Goal: Task Accomplishment & Management: Complete application form

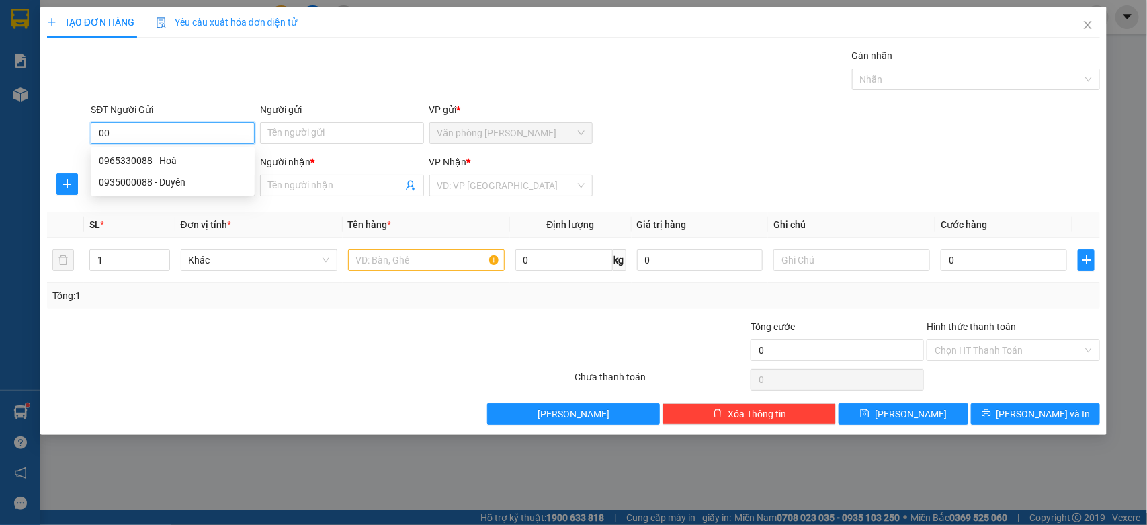
type input "0"
type input "0886821266"
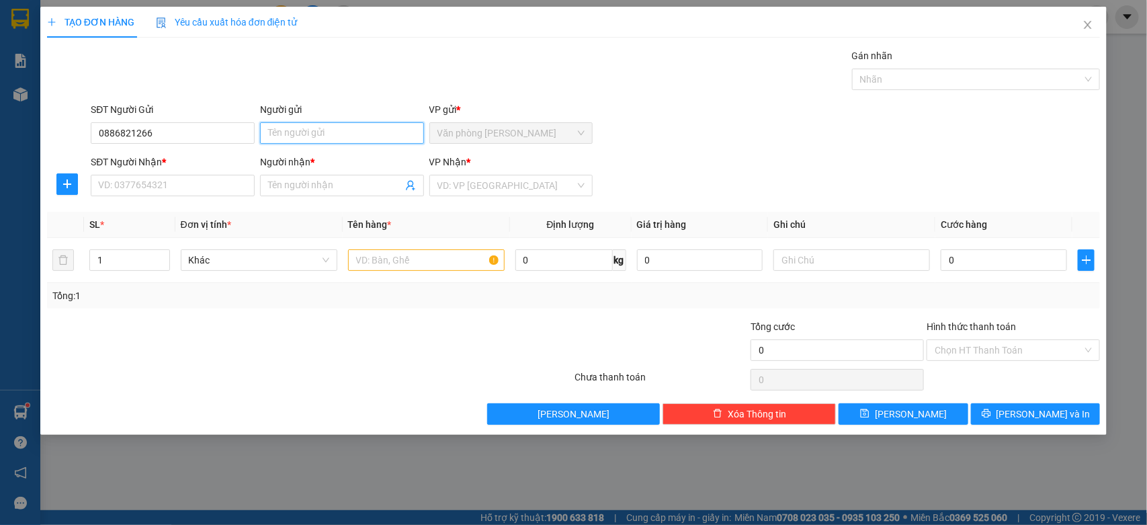
click at [398, 135] on input "Người gửi" at bounding box center [342, 133] width 164 height 22
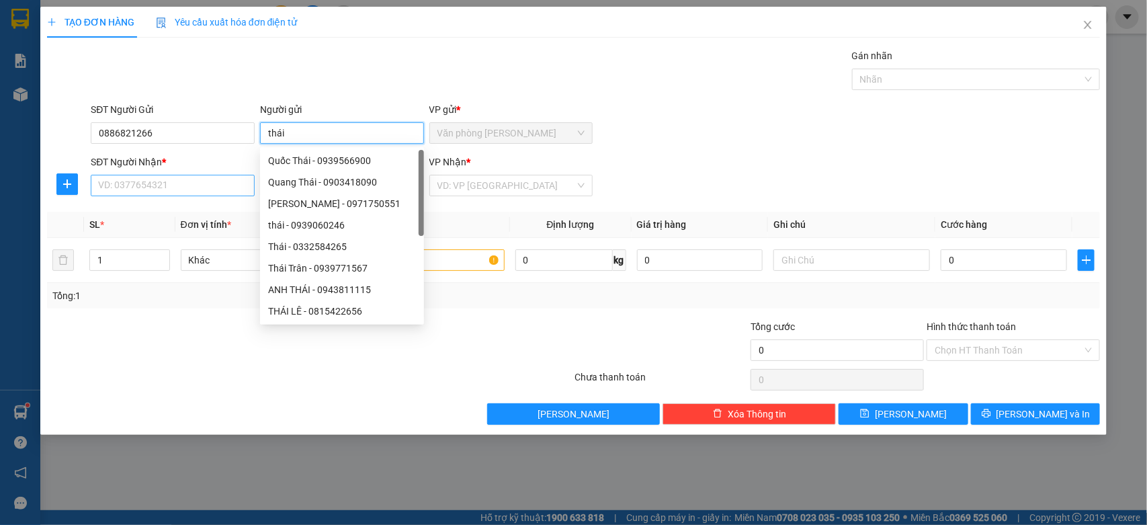
type input "thái"
click at [156, 192] on input "SĐT Người Nhận *" at bounding box center [173, 186] width 164 height 22
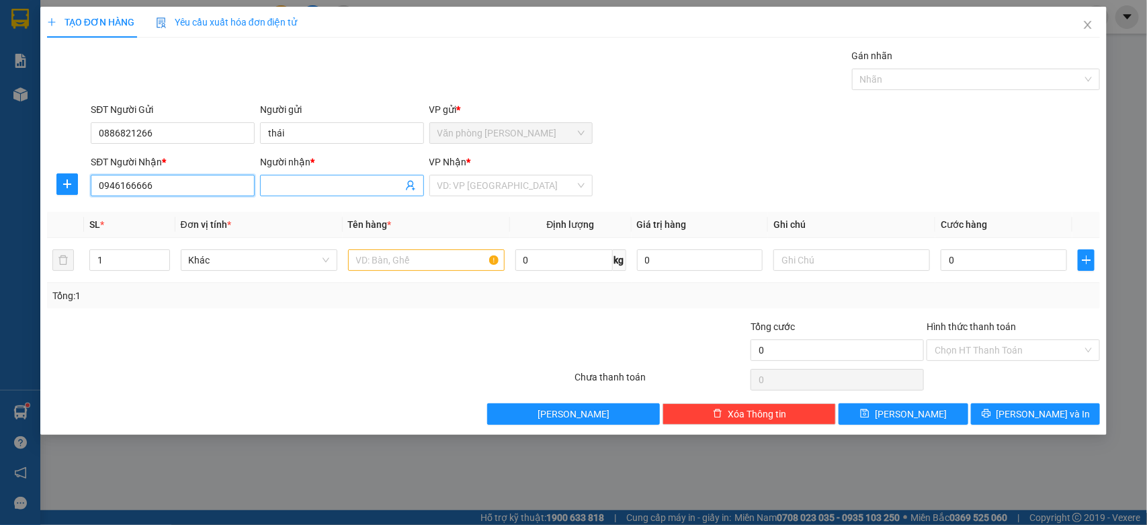
type input "0946166666"
click at [324, 190] on input "Người nhận *" at bounding box center [335, 185] width 134 height 15
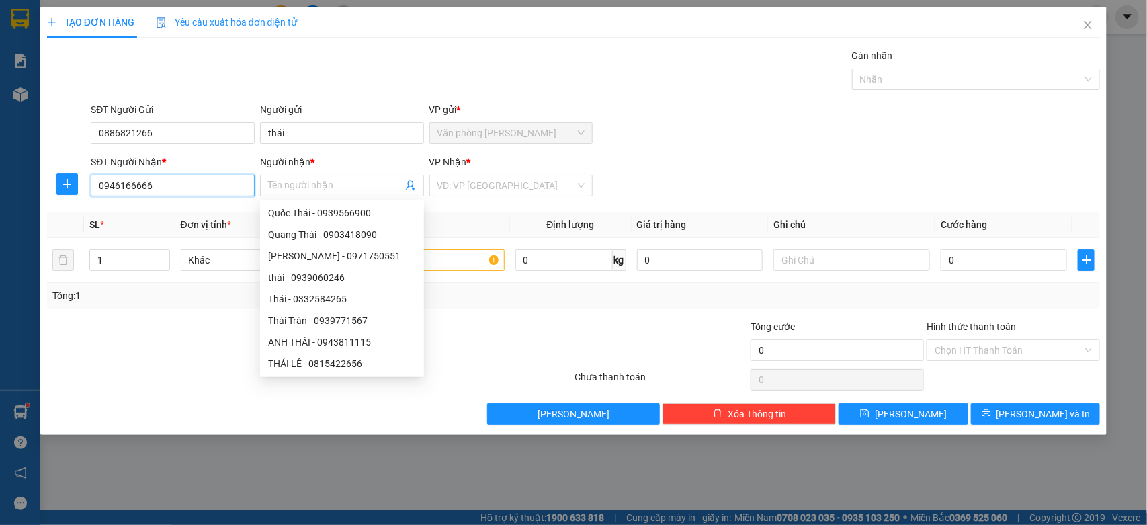
drag, startPoint x: 233, startPoint y: 192, endPoint x: 0, endPoint y: 206, distance: 233.6
click at [0, 206] on div "TẠO ĐƠN HÀNG Yêu cầu xuất hóa đơn điện tử Transit Pickup Surcharge Ids Transit …" at bounding box center [573, 262] width 1147 height 525
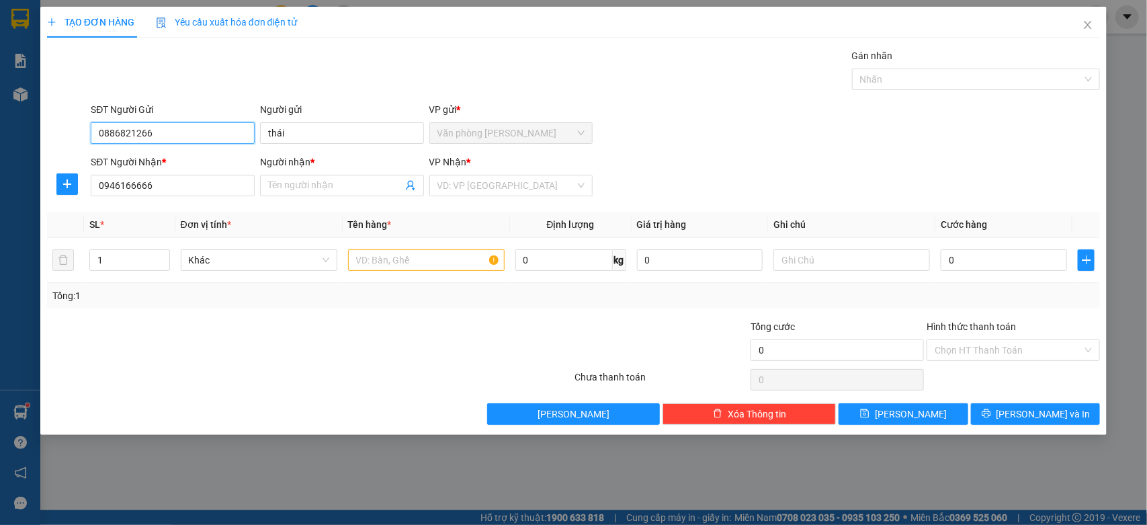
click at [188, 129] on input "0886821266" at bounding box center [173, 133] width 164 height 22
type input "0"
paste input "0946166666"
type input "0946166666"
click at [172, 163] on div "0946166666 - Sơn" at bounding box center [173, 160] width 148 height 15
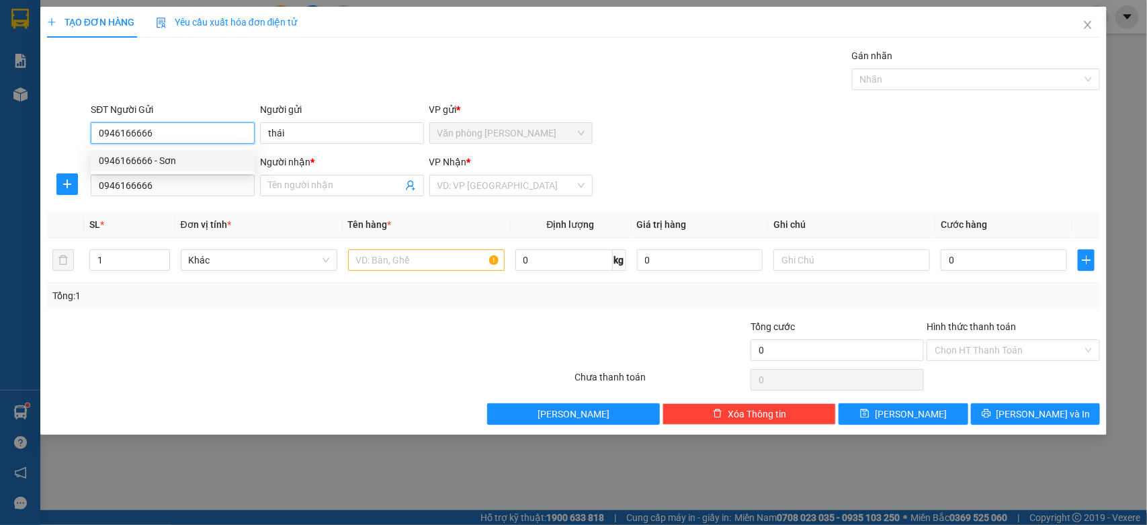
type input "Sơn"
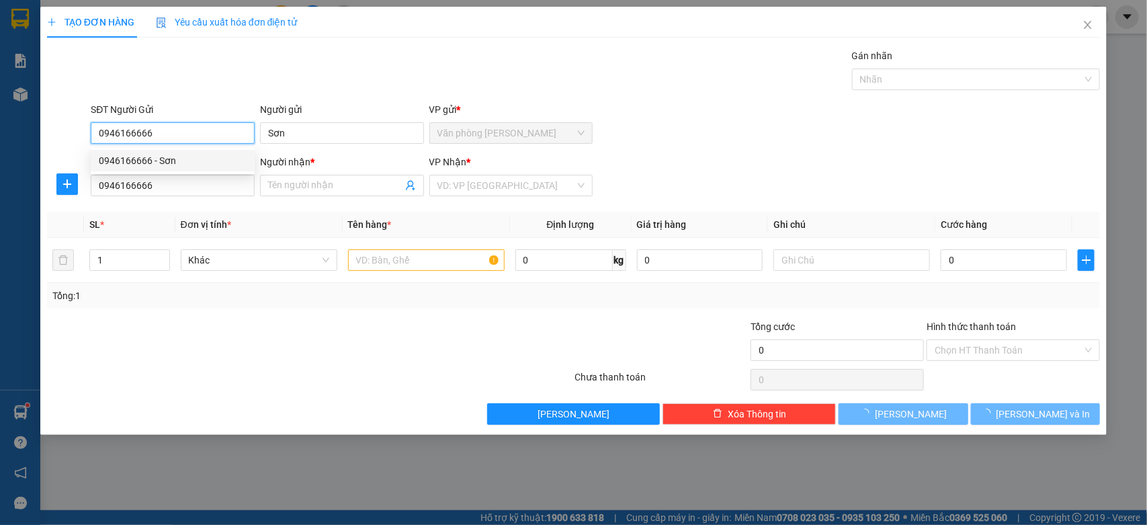
type input "60.000"
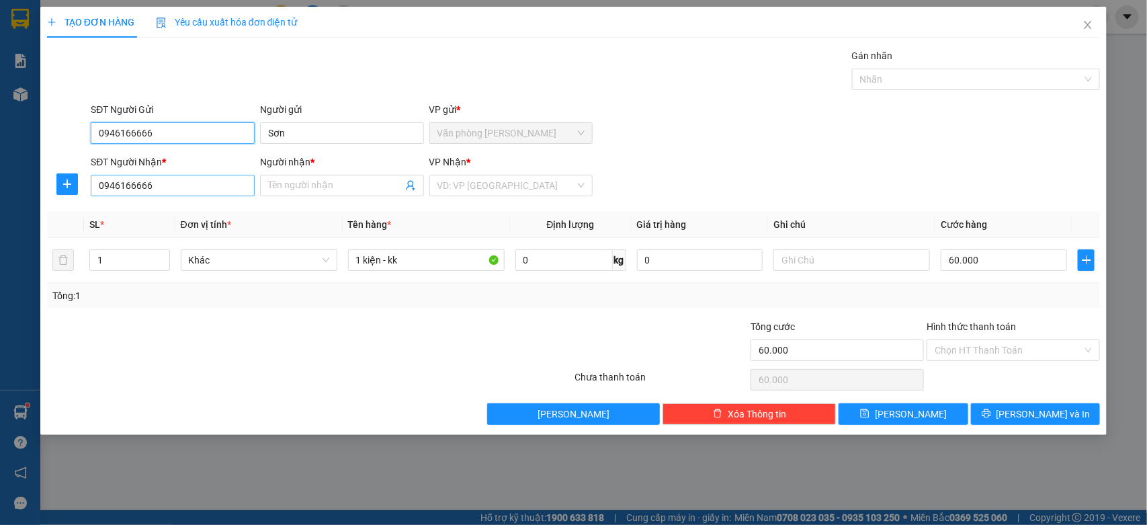
type input "0946166666"
click at [177, 195] on input "0946166666" at bounding box center [173, 186] width 164 height 22
type input "0"
click at [181, 214] on div "0909422999 - Alo Sport" at bounding box center [173, 213] width 148 height 15
type input "0909422999"
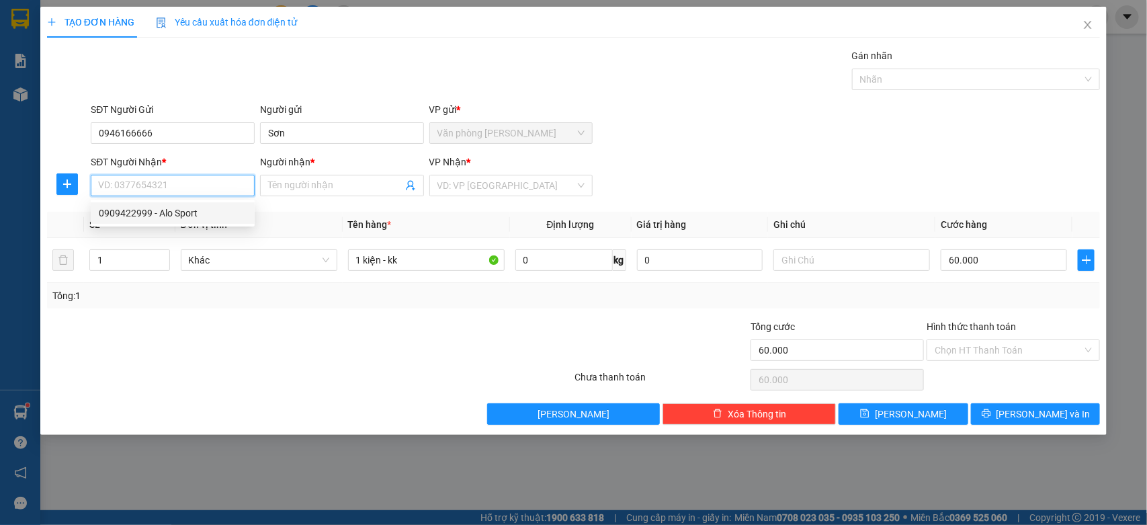
type input "Alo Sport"
type input "0909422999"
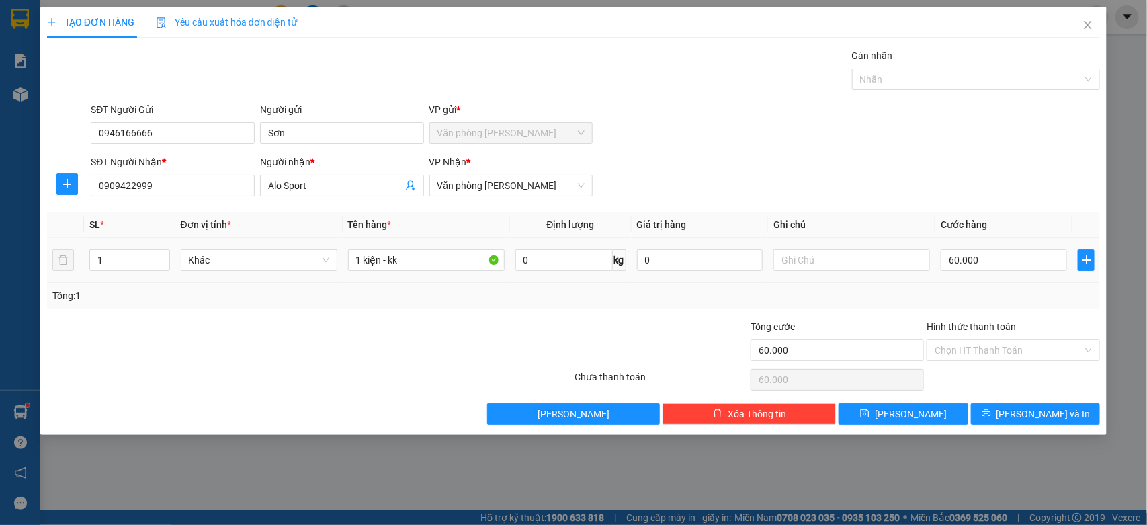
click at [989, 274] on div "60.000" at bounding box center [1004, 260] width 126 height 27
click at [996, 261] on input "60.000" at bounding box center [1004, 260] width 126 height 22
type input "0"
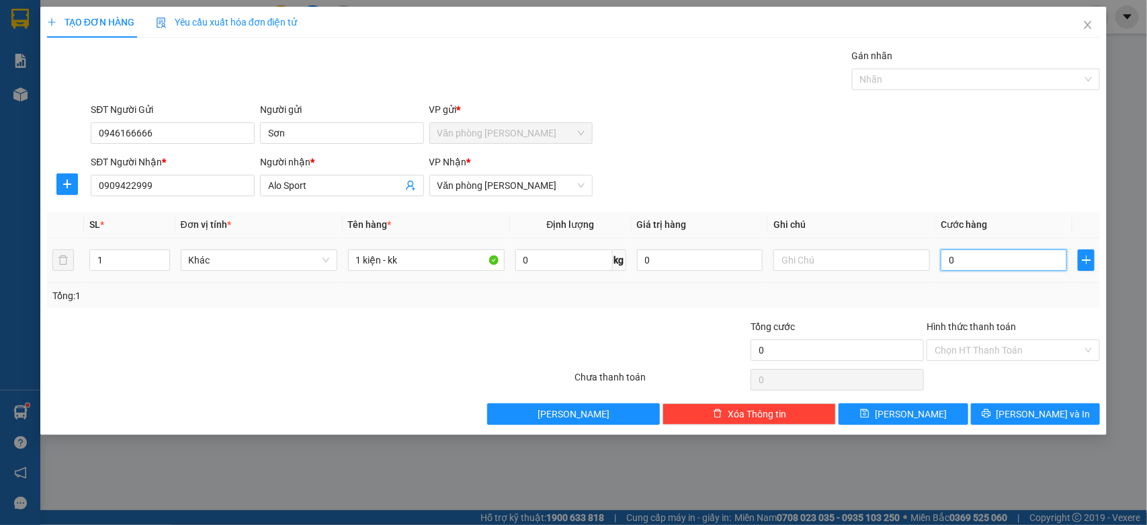
type input "9"
type input "09"
type input "90"
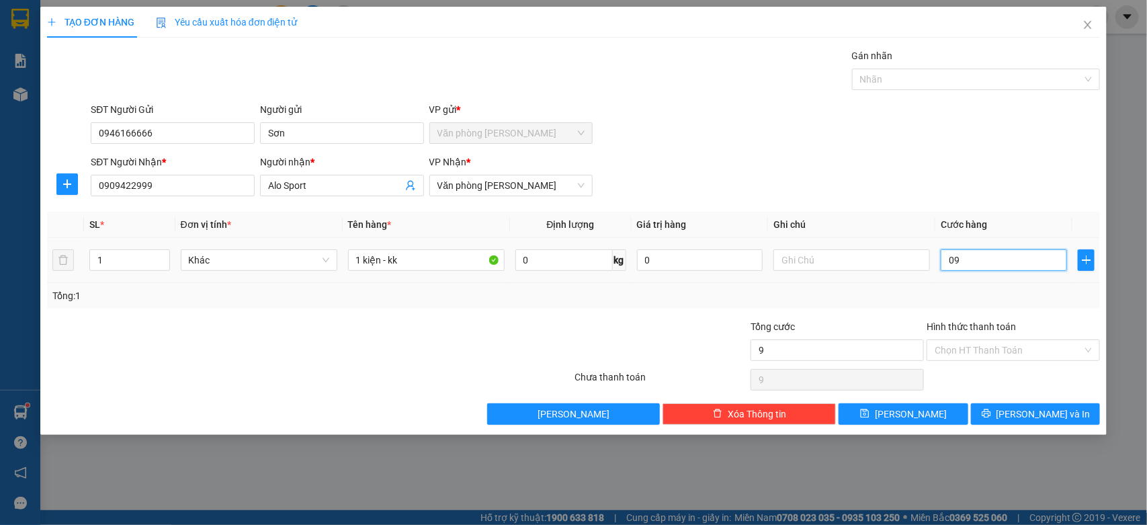
type input "090"
type input "900"
type input "0.900"
type input "9.000"
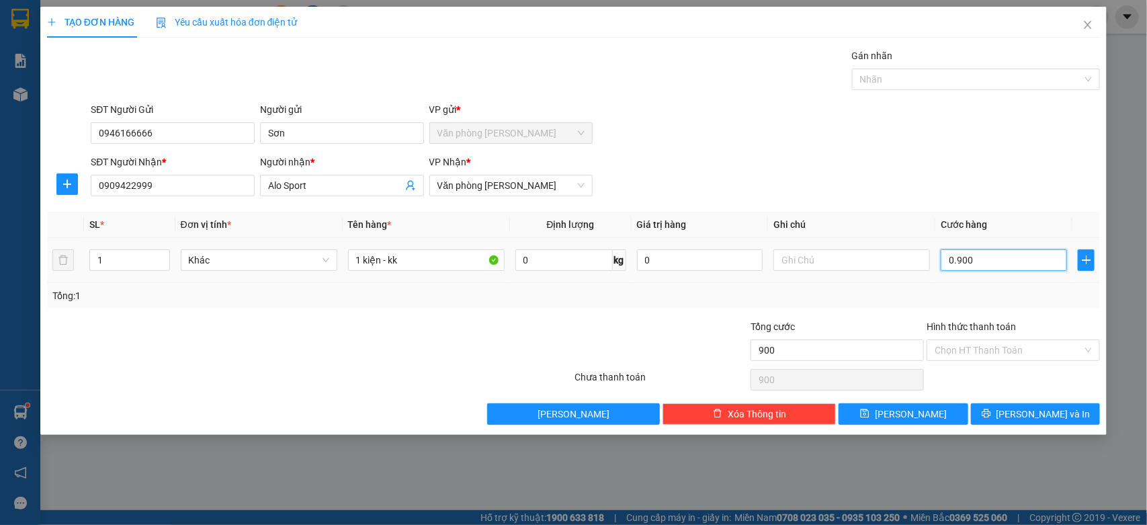
type input "9.000"
type input "09.000"
type input "90.000"
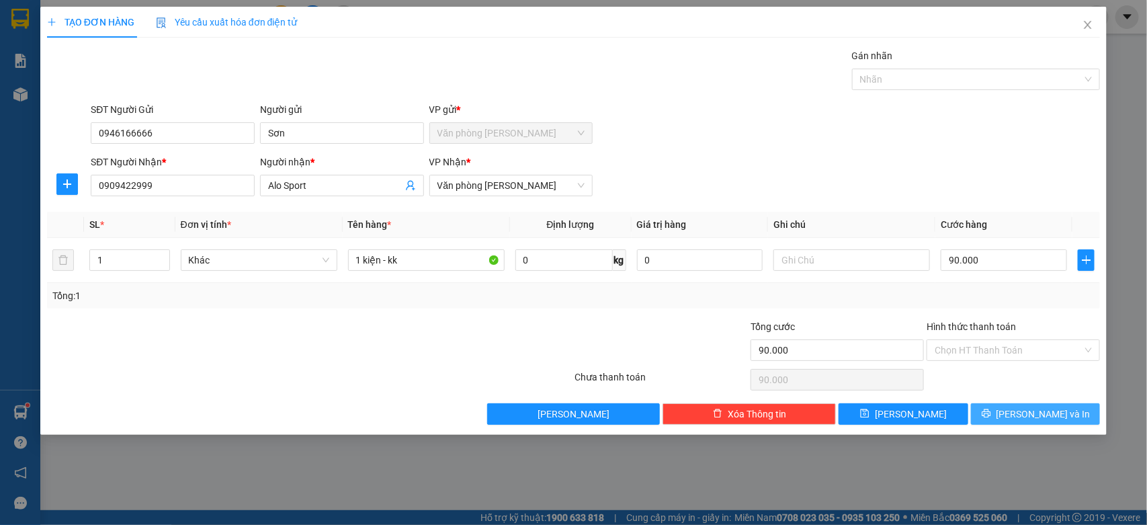
click at [1052, 415] on span "[PERSON_NAME] và In" at bounding box center [1044, 414] width 94 height 15
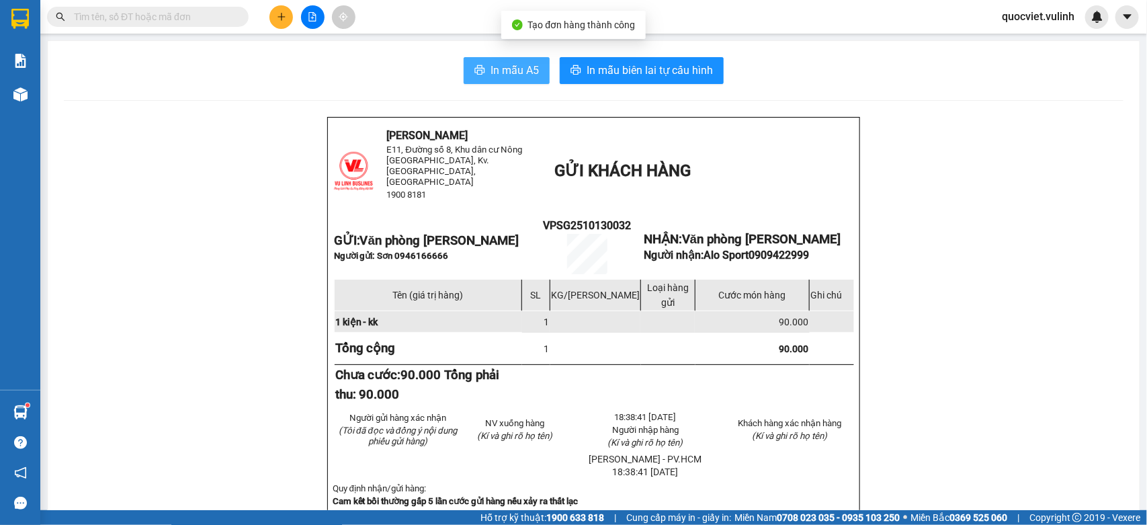
click at [508, 75] on span "In mẫu A5" at bounding box center [515, 70] width 48 height 17
click at [273, 10] on button at bounding box center [282, 17] width 24 height 24
